Goal: Task Accomplishment & Management: Complete application form

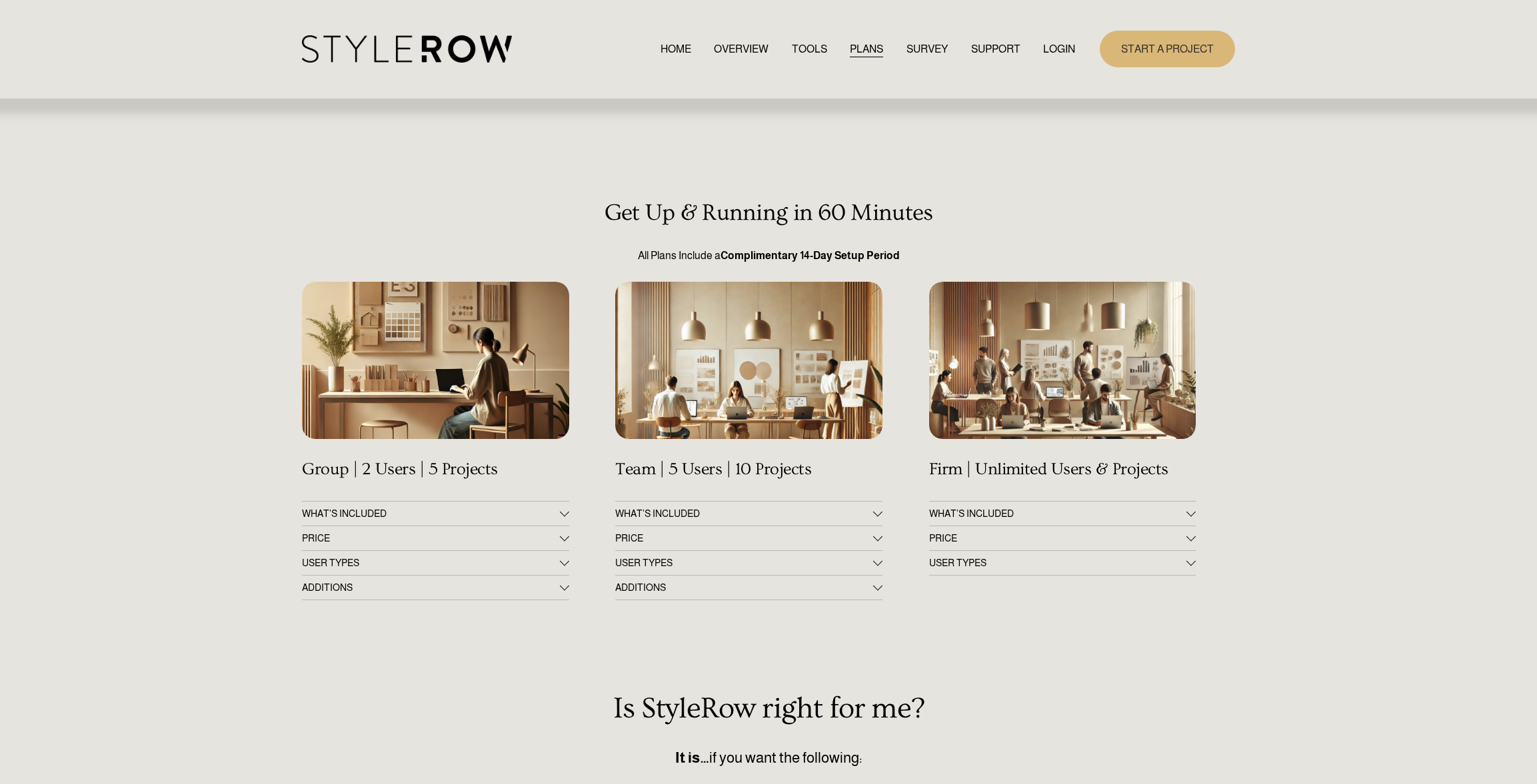
click at [1154, 50] on link "START A PROJECT" at bounding box center [1168, 48] width 136 height 36
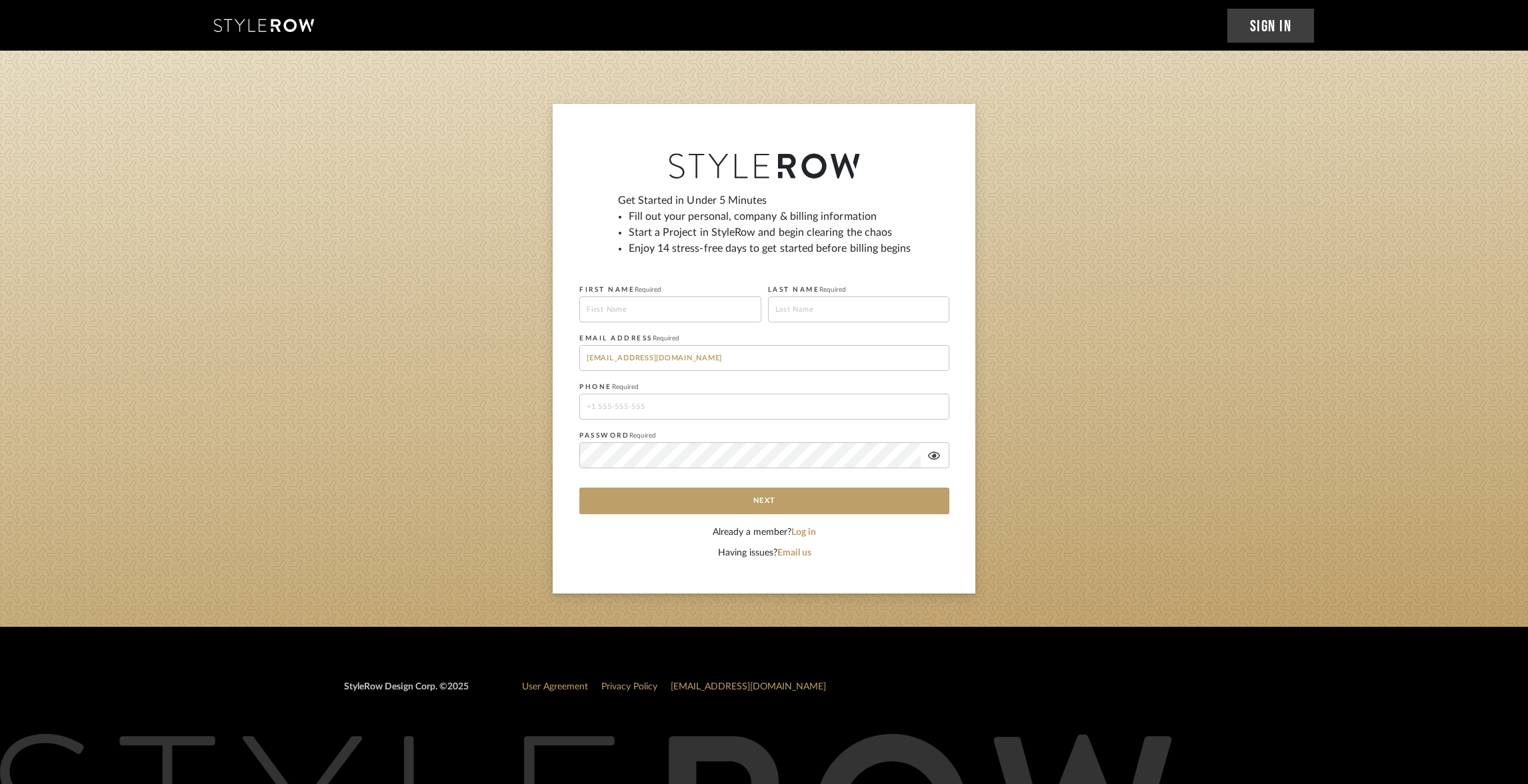
click at [435, 179] on sign-up "Get Started in Under 5 Minutes Fill out your personal, company & billing inform…" at bounding box center [764, 349] width 1528 height 490
